Goal: Task Accomplishment & Management: Complete application form

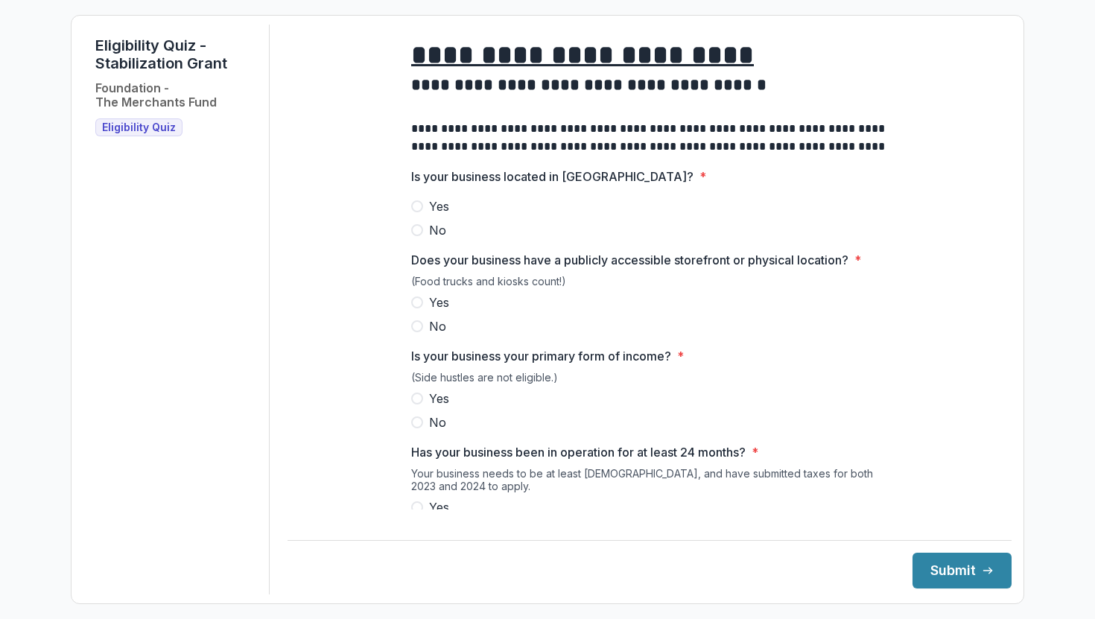
click at [116, 122] on span "Eligibility Quiz" at bounding box center [139, 127] width 74 height 13
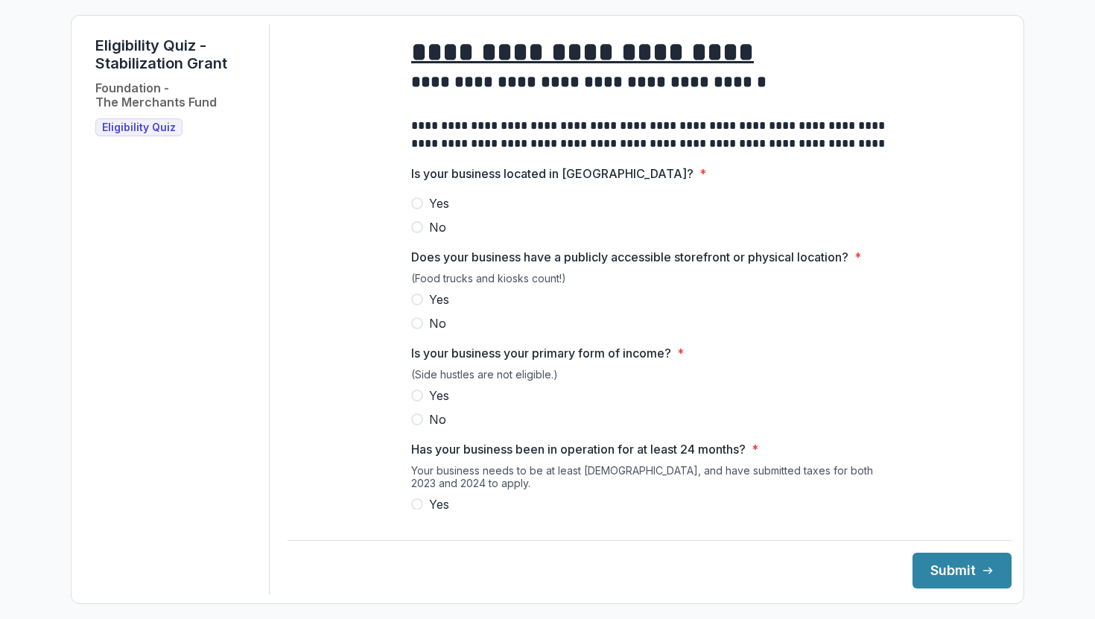
click at [411, 209] on span at bounding box center [417, 203] width 12 height 12
click at [416, 305] on span at bounding box center [417, 299] width 12 height 12
click at [415, 401] on span at bounding box center [417, 395] width 12 height 12
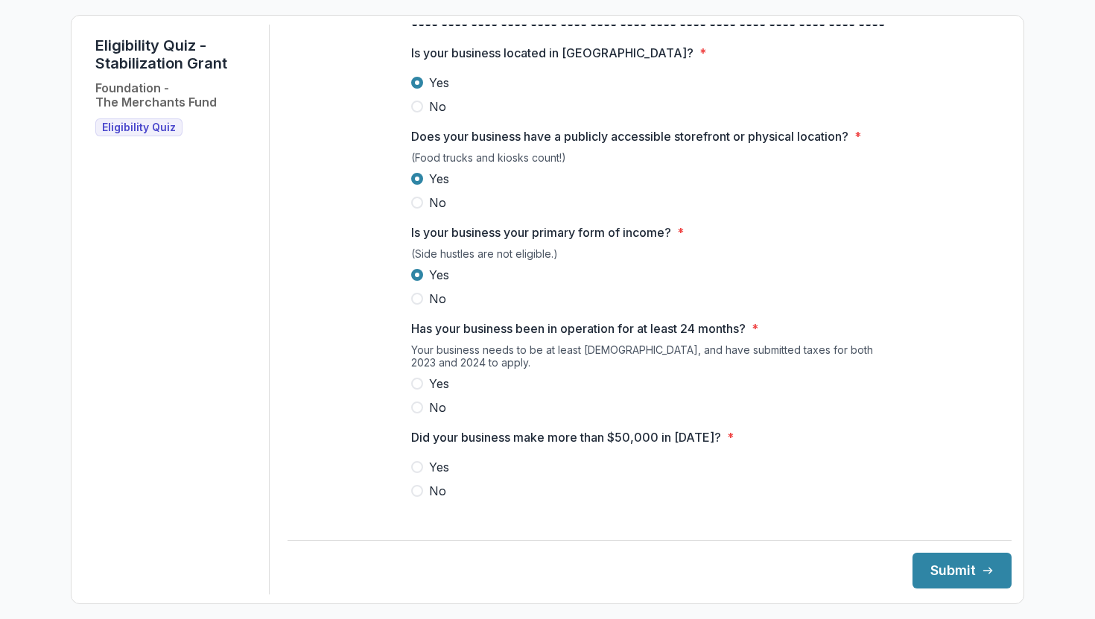
scroll to position [125, 0]
click at [415, 388] on span at bounding box center [417, 382] width 12 height 12
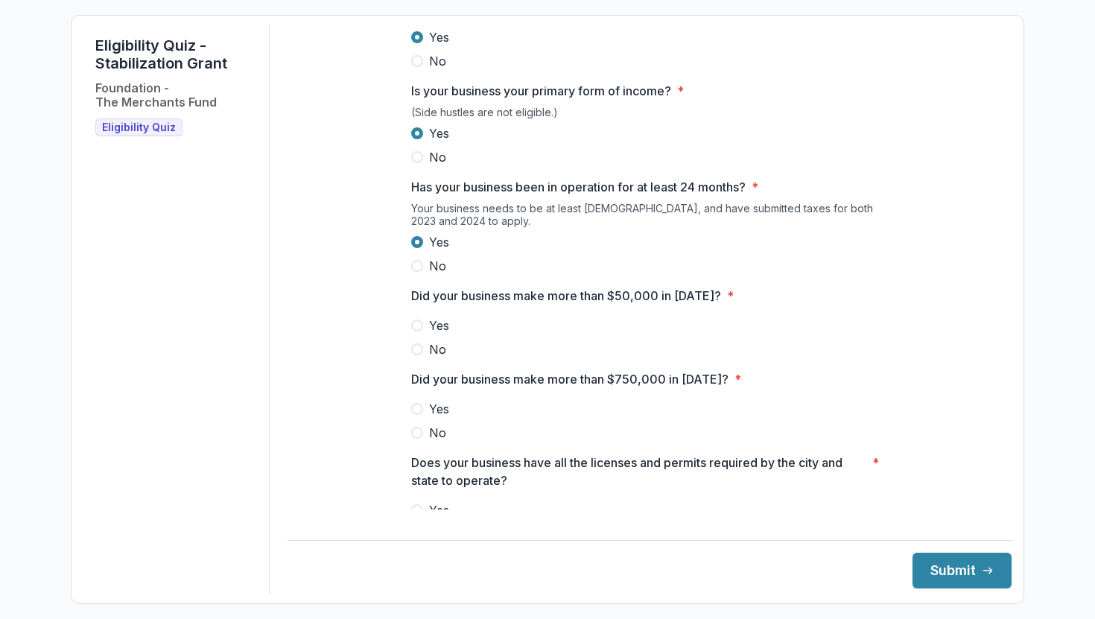
scroll to position [267, 0]
click at [727, 303] on span "*" at bounding box center [730, 294] width 7 height 18
click at [413, 354] on span at bounding box center [417, 348] width 12 height 12
click at [413, 437] on span at bounding box center [417, 431] width 12 height 12
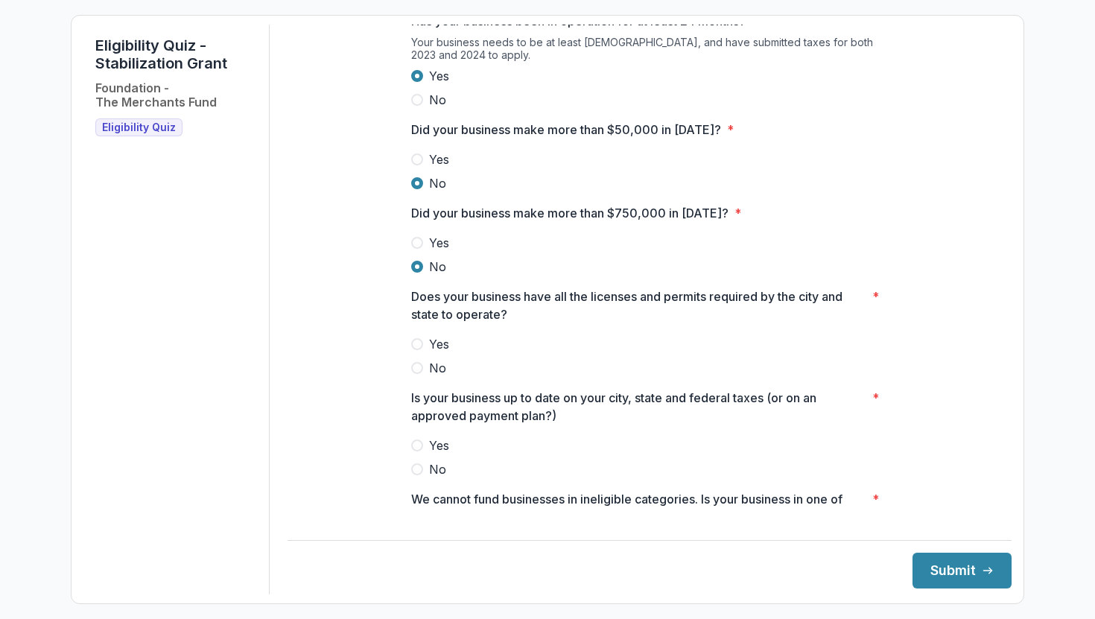
scroll to position [439, 0]
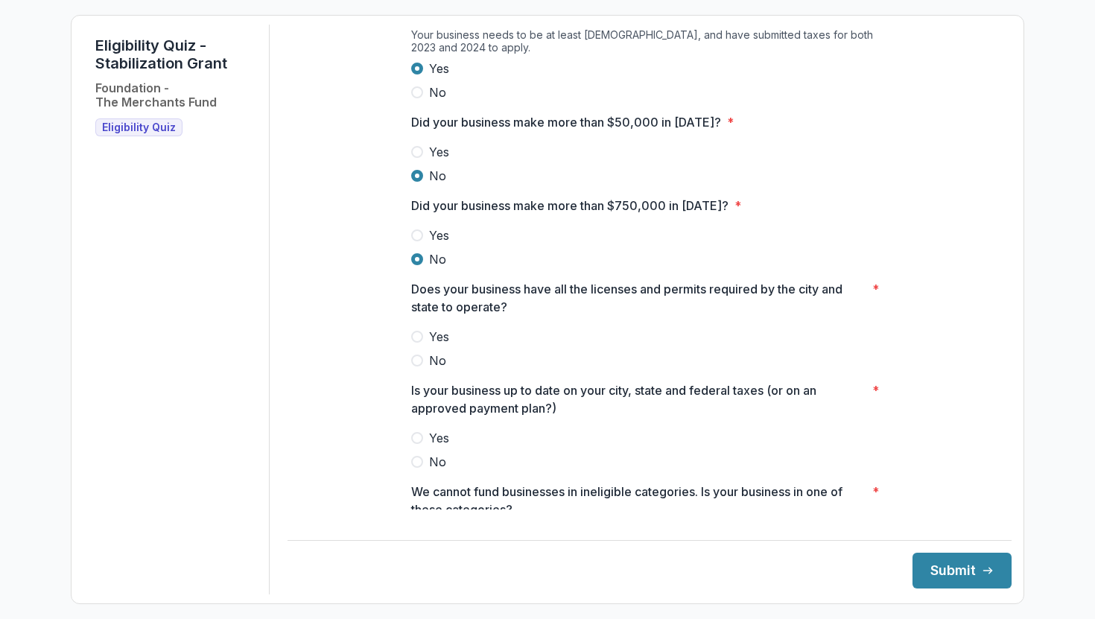
click at [411, 343] on span at bounding box center [417, 337] width 12 height 12
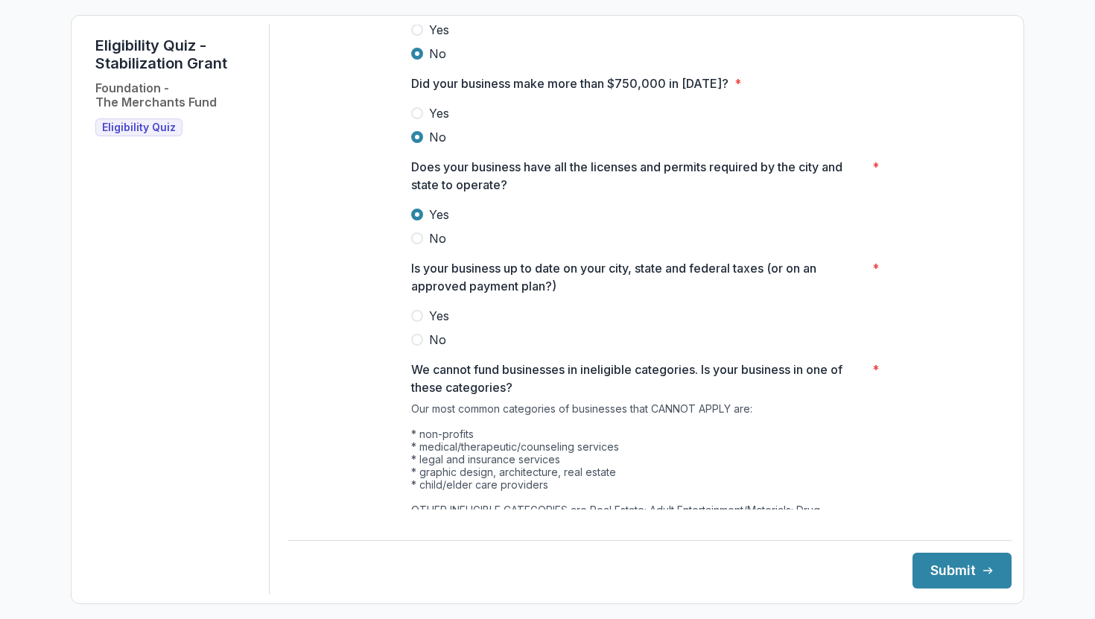
scroll to position [564, 0]
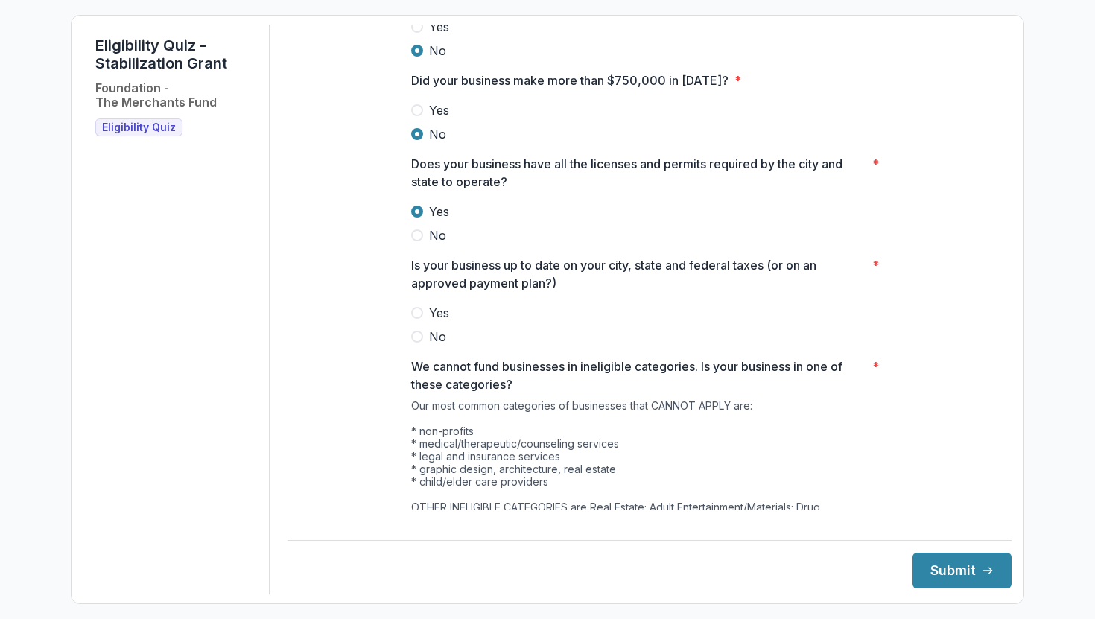
click at [411, 319] on span at bounding box center [417, 313] width 12 height 12
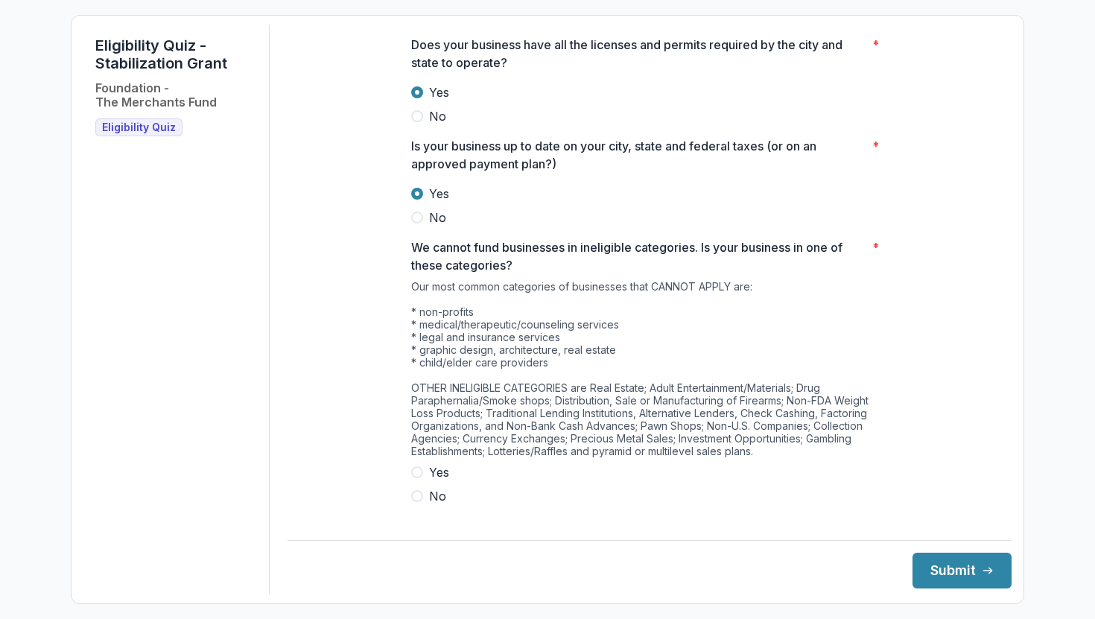
scroll to position [702, 0]
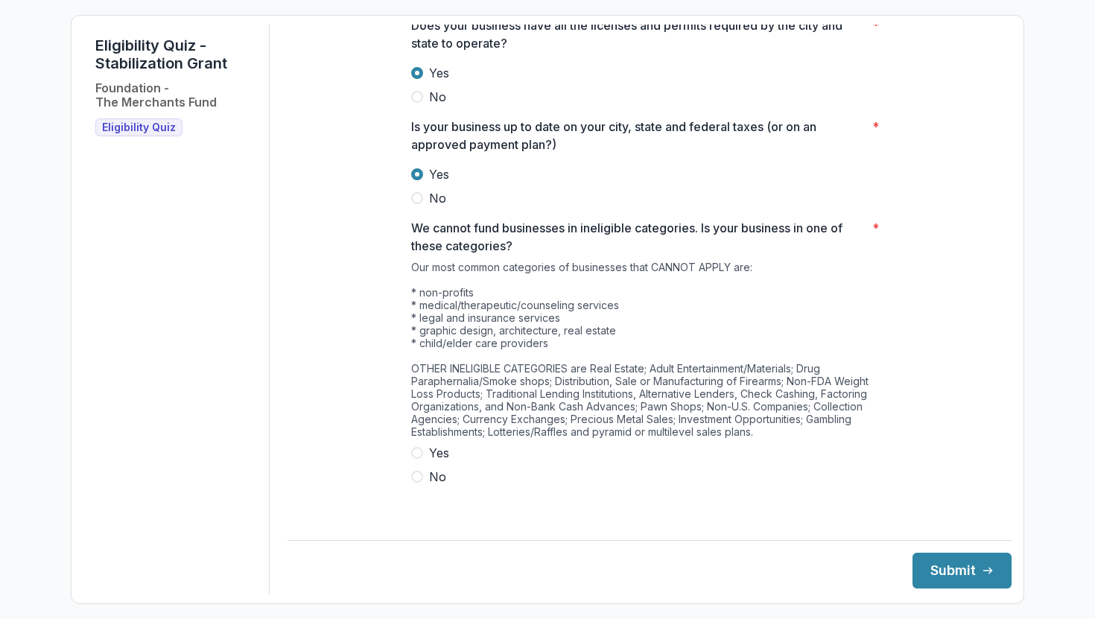
click at [416, 483] on span at bounding box center [417, 477] width 12 height 12
click at [949, 576] on button "Submit" at bounding box center [961, 571] width 99 height 36
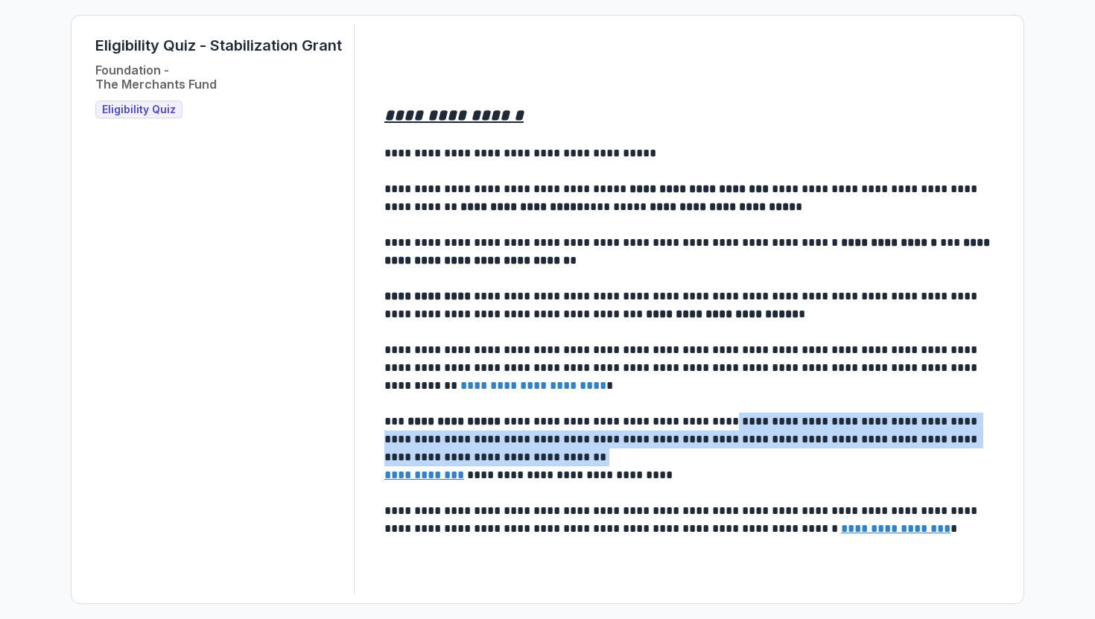
drag, startPoint x: 733, startPoint y: 429, endPoint x: 701, endPoint y: 456, distance: 41.8
click at [701, 456] on p "**********" at bounding box center [690, 440] width 613 height 54
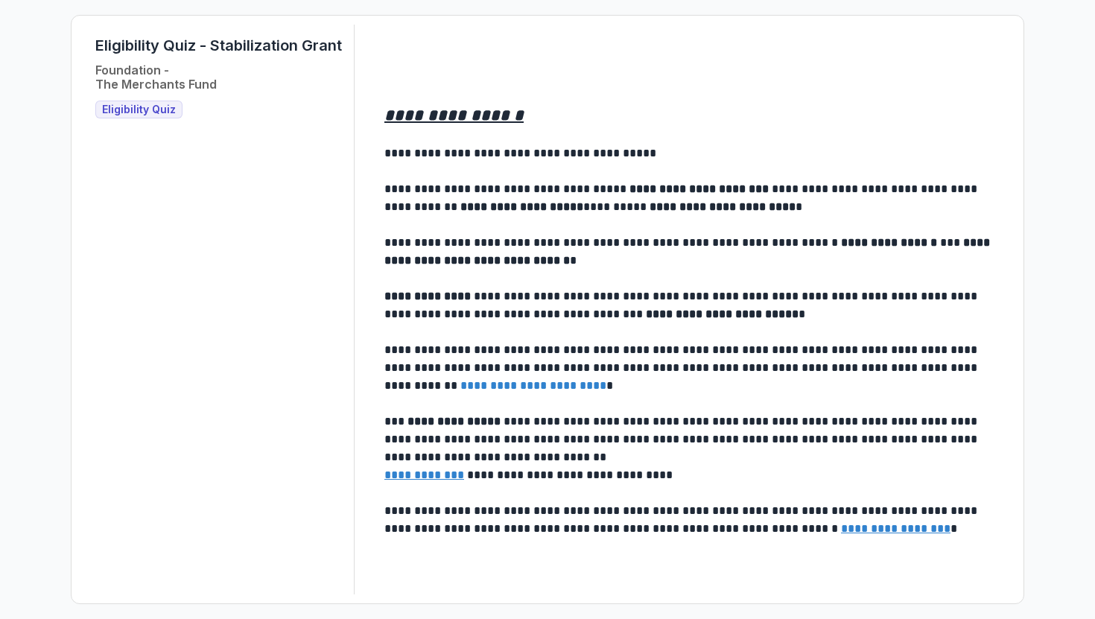
click at [600, 262] on p "**********" at bounding box center [690, 252] width 613 height 36
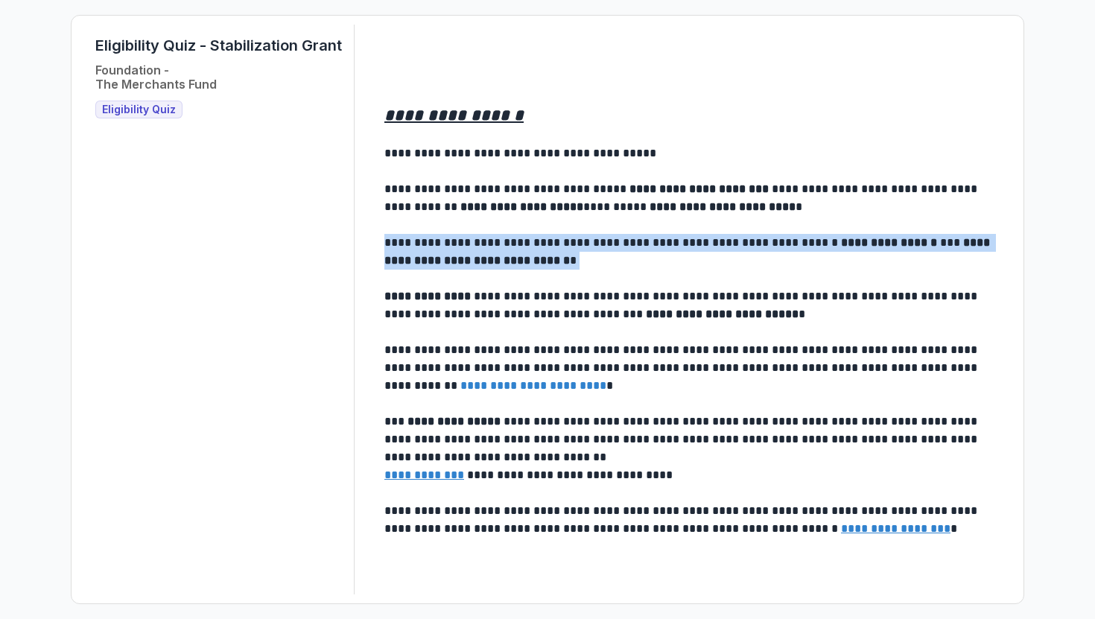
drag, startPoint x: 600, startPoint y: 262, endPoint x: 382, endPoint y: 246, distance: 218.7
click at [382, 246] on main "**********" at bounding box center [691, 309] width 639 height 481
